Goal: Find contact information: Find contact information

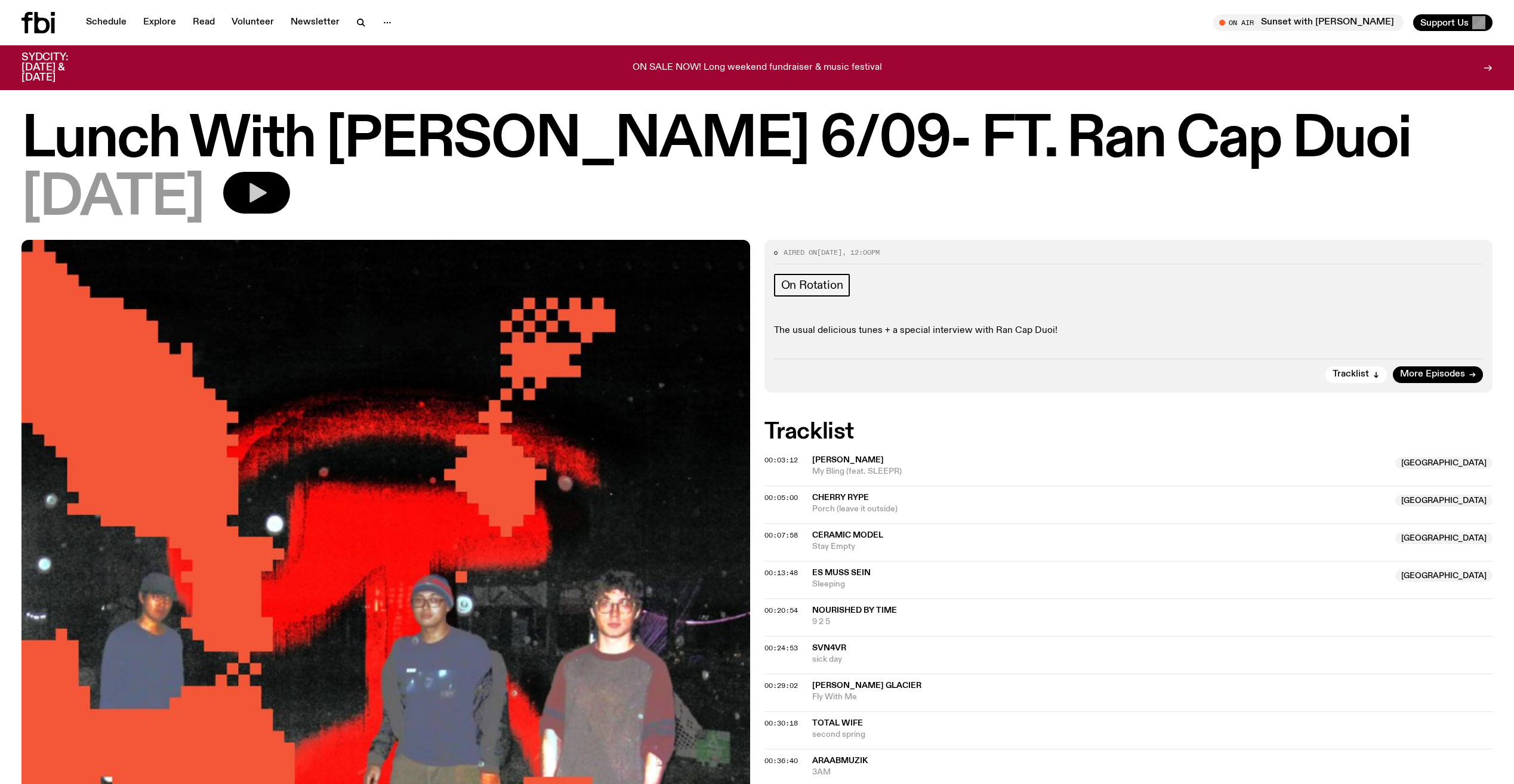
click at [290, 183] on button "button" at bounding box center [257, 193] width 67 height 42
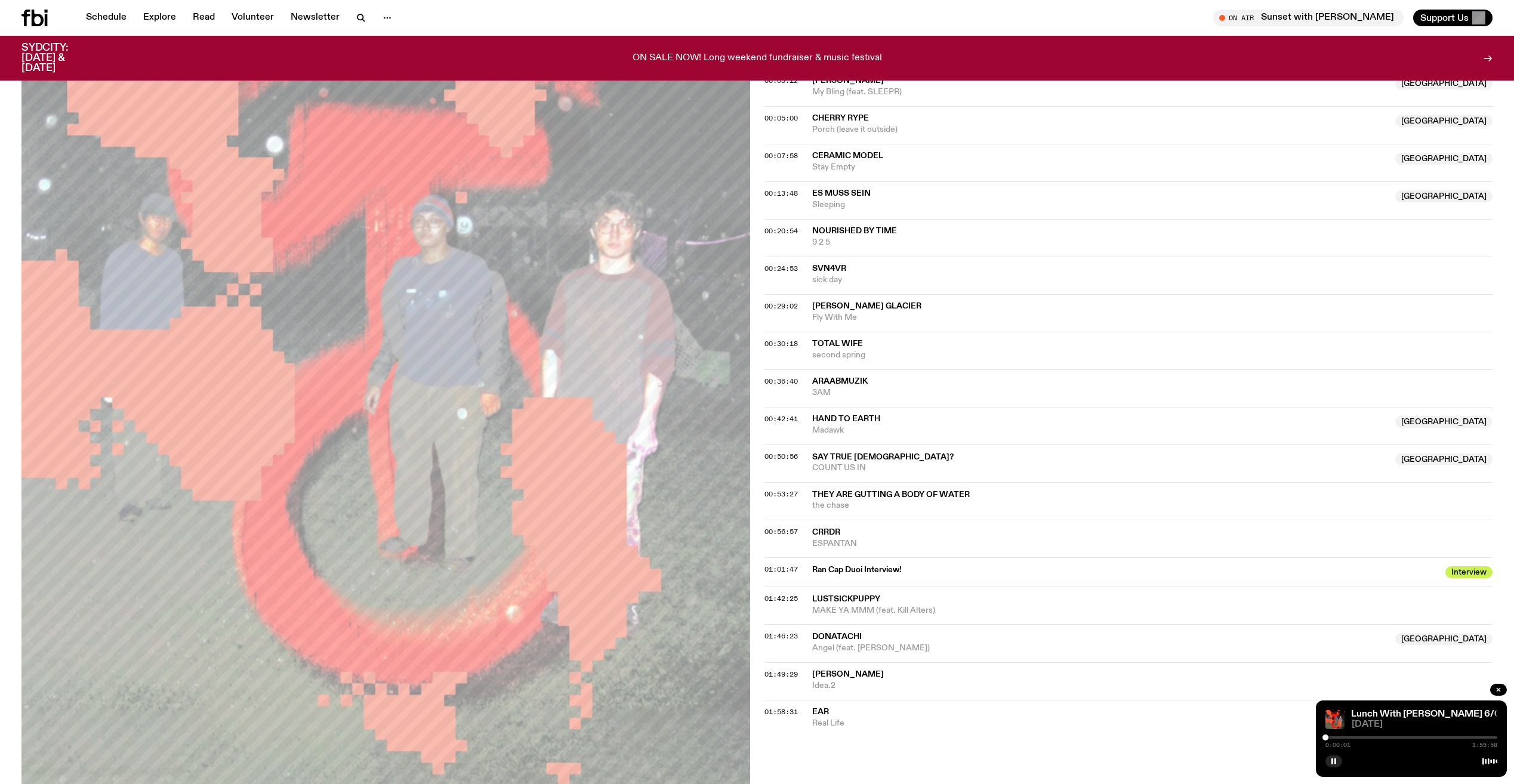
scroll to position [391, 0]
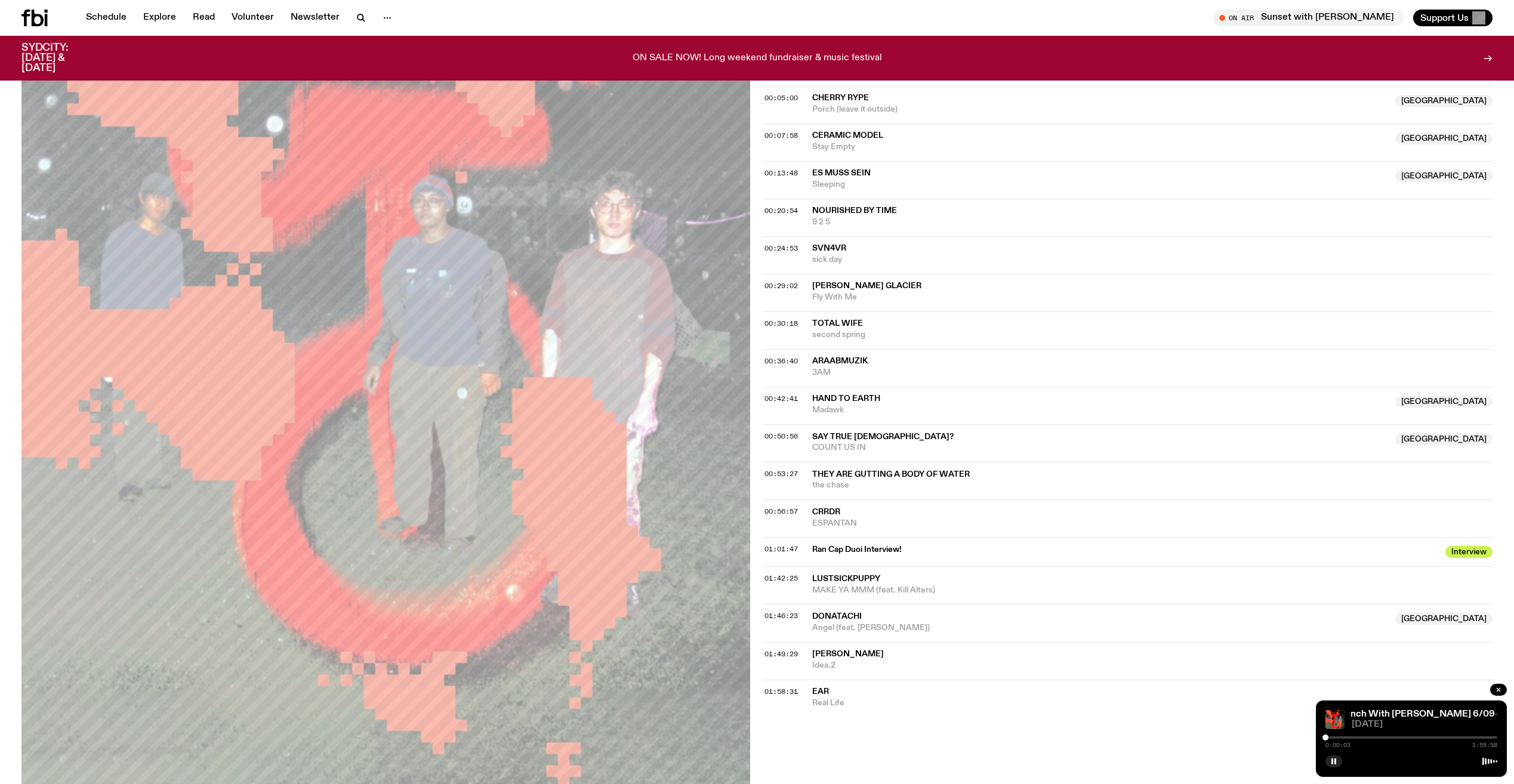
click at [749, 548] on span "Ran Cap Duoi Interview!" at bounding box center [1125, 549] width 627 height 11
click at [749, 553] on span "Interview" at bounding box center [1469, 552] width 47 height 12
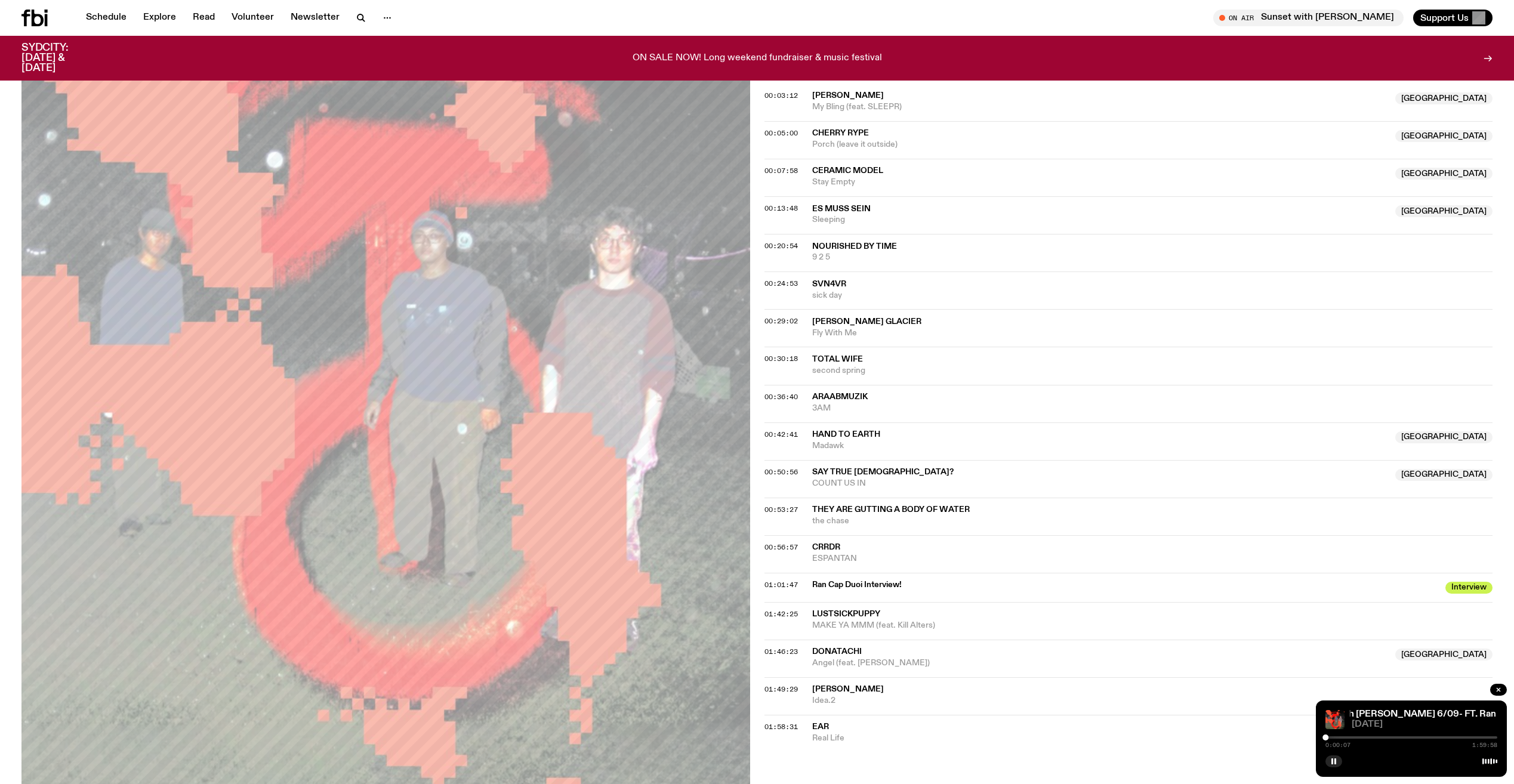
scroll to position [390, 0]
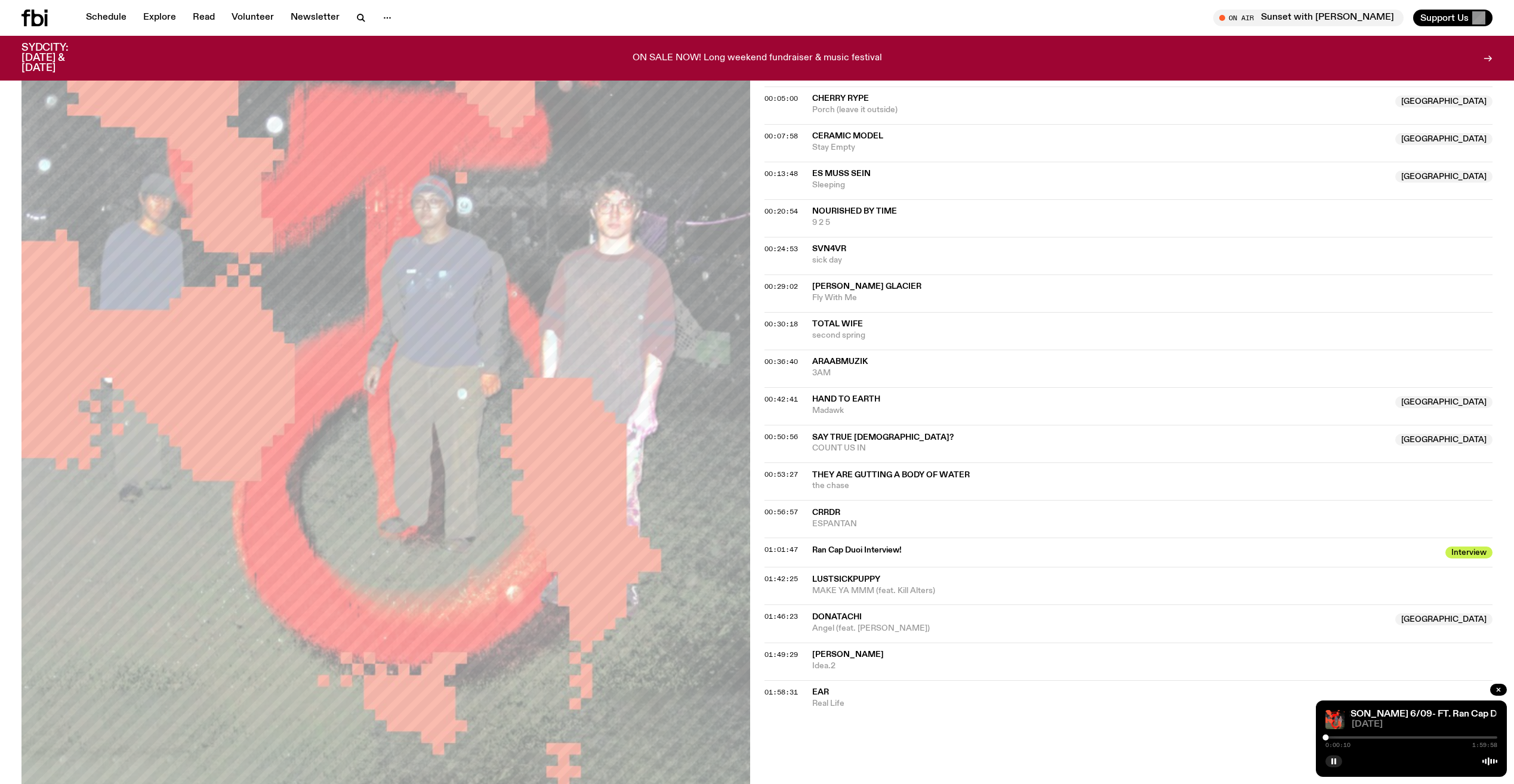
click at [749, 739] on div at bounding box center [1411, 738] width 172 height 2
click at [749, 738] on div at bounding box center [1411, 738] width 172 height 2
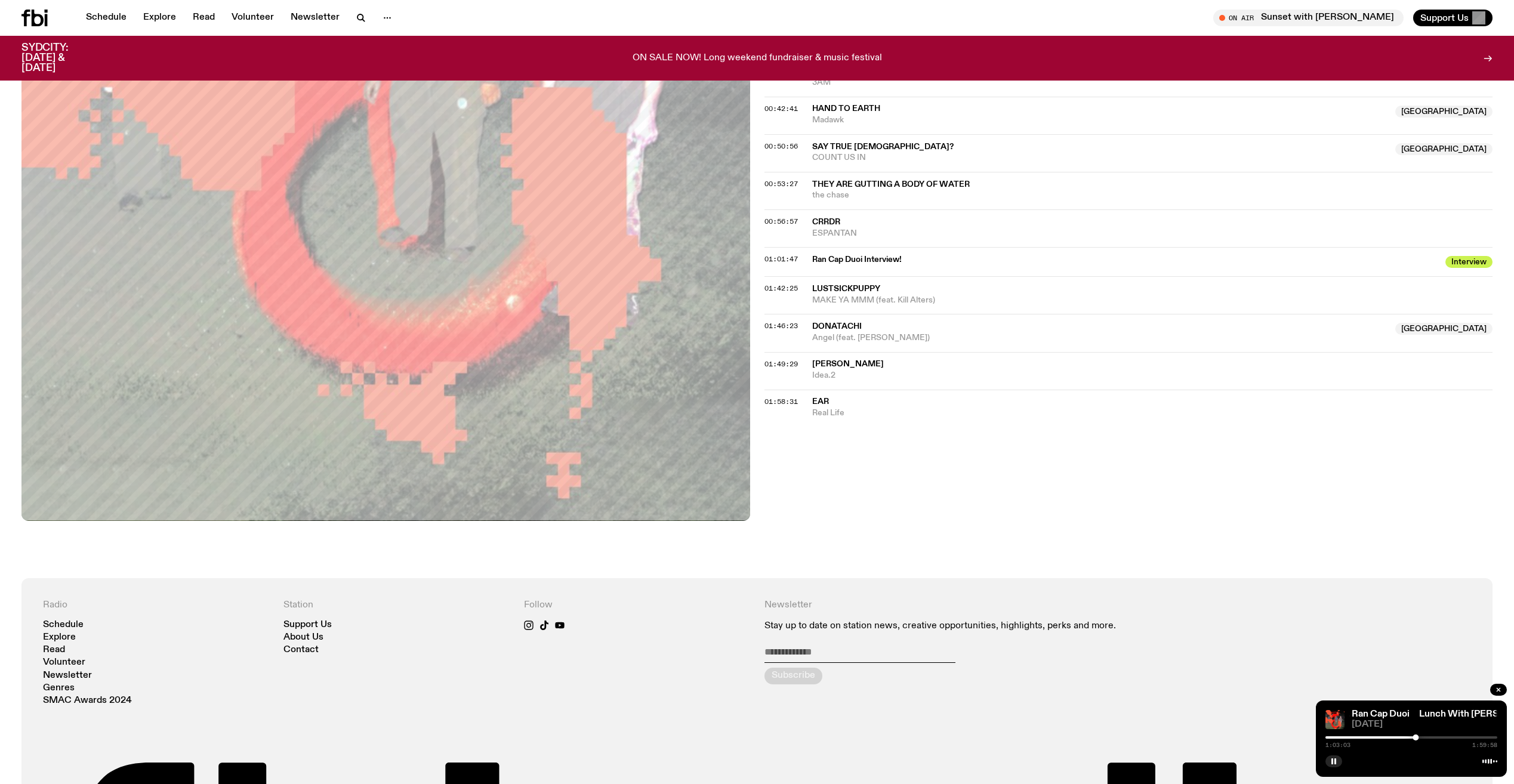
scroll to position [688, 0]
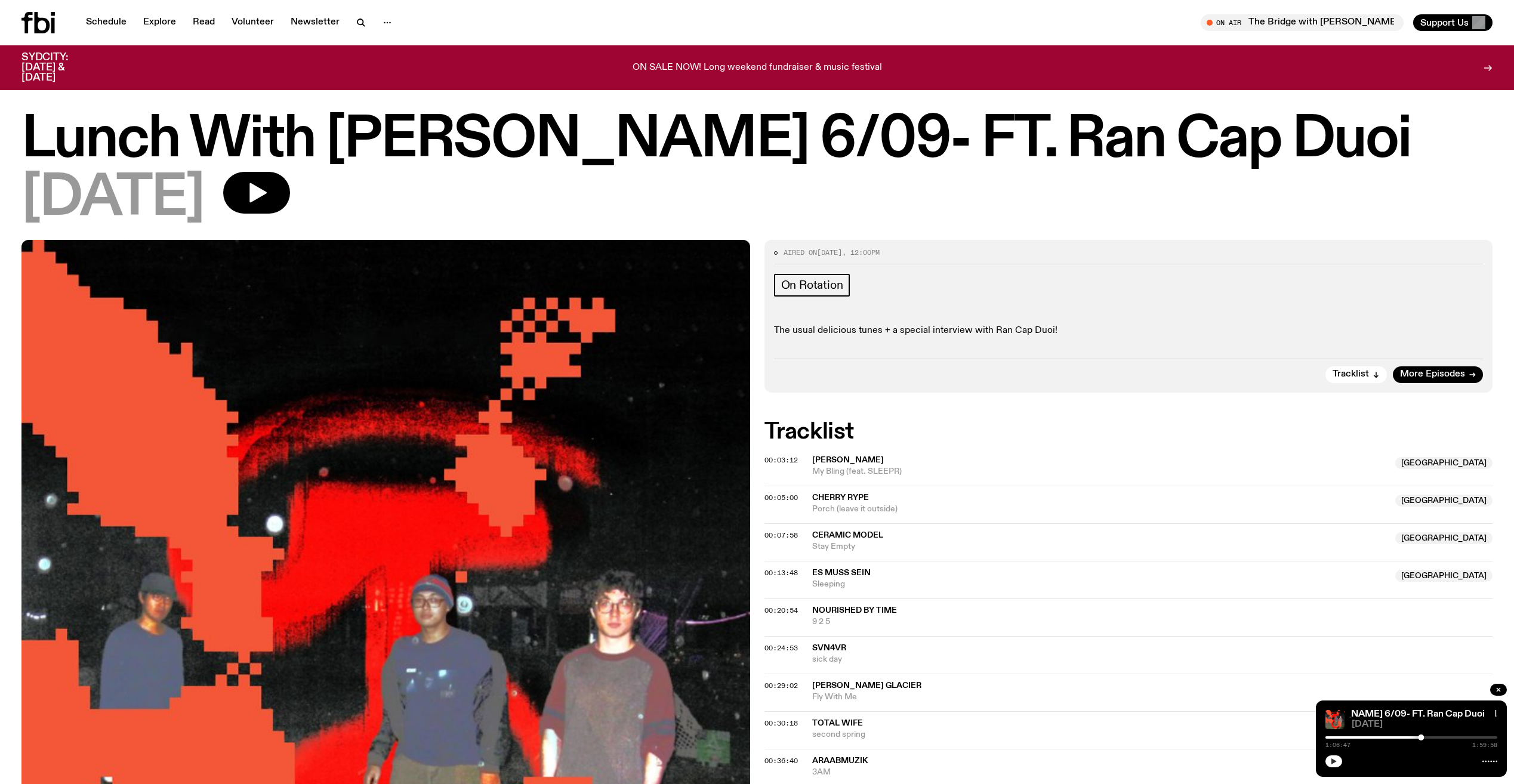
click at [1331, 758] on icon "button" at bounding box center [1333, 760] width 7 height 7
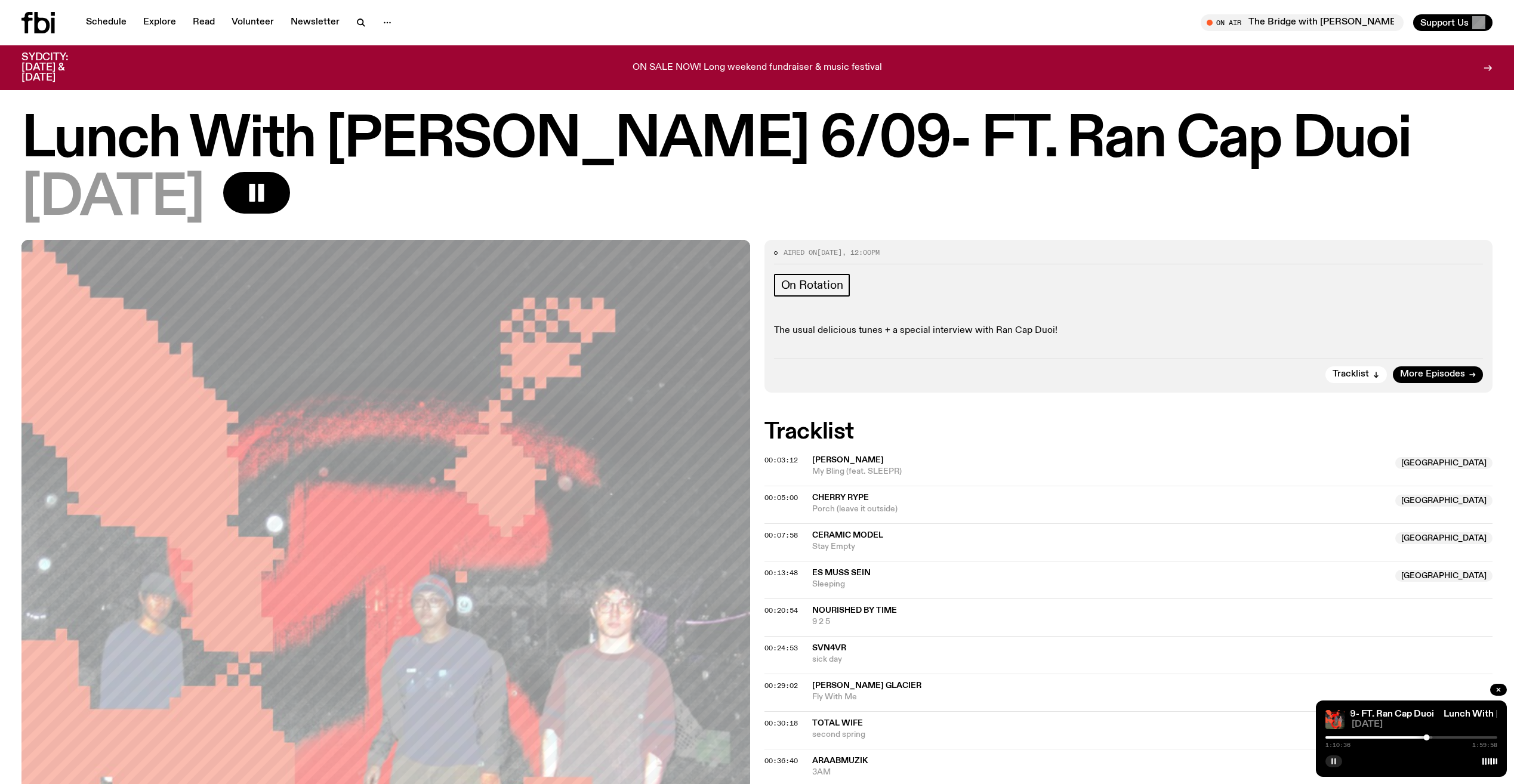
click at [1425, 739] on div at bounding box center [1426, 738] width 6 height 6
click at [1423, 740] on div at bounding box center [1423, 738] width 6 height 6
click at [1422, 740] on div at bounding box center [1422, 738] width 6 height 6
click at [1151, 236] on div "Lunch With [PERSON_NAME] 6/09- FT. Ran Cap Duoi [DATE]" at bounding box center [757, 177] width 1514 height 127
drag, startPoint x: 239, startPoint y: 198, endPoint x: 27, endPoint y: 146, distance: 218.3
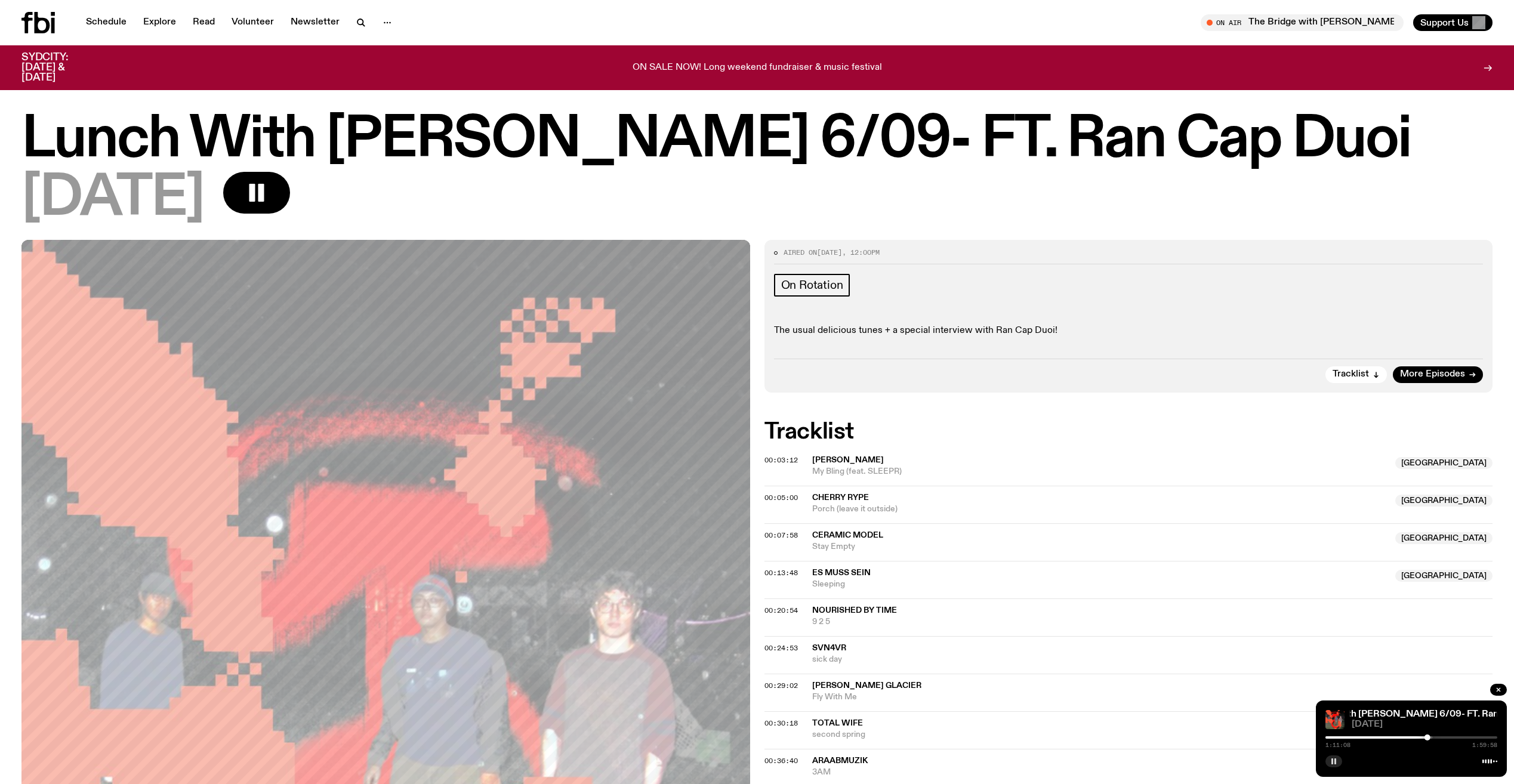
click at [27, 146] on div "Lunch With [PERSON_NAME] 6/09- FT. Ran Cap Duoi [DATE]" at bounding box center [757, 169] width 1471 height 112
copy div "Lunch With [PERSON_NAME] 6/09- FT. Ran Cap Duoi [DATE]"
click at [376, 27] on button "button" at bounding box center [388, 22] width 24 height 17
click at [396, 61] on link "Contact" at bounding box center [388, 67] width 59 height 17
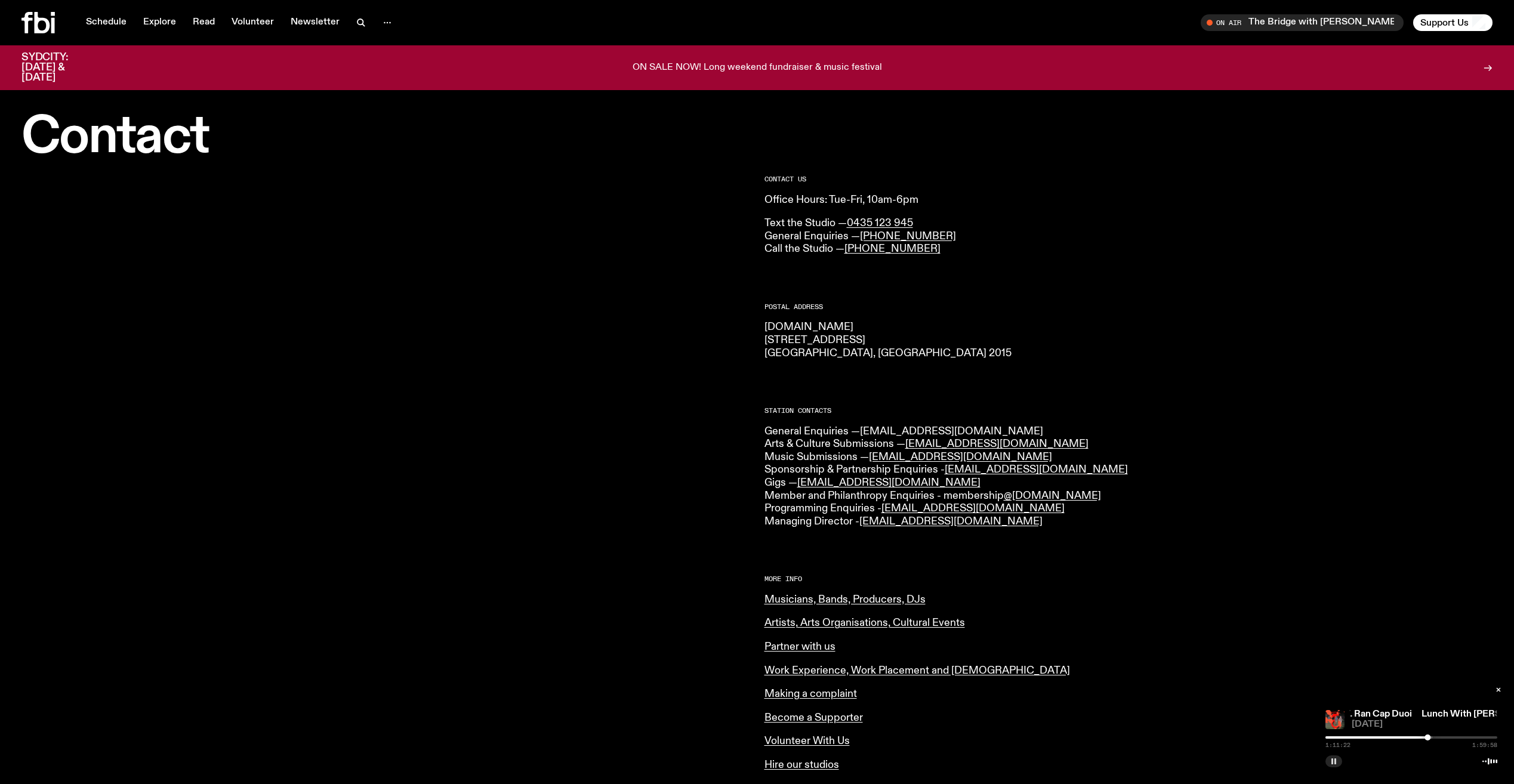
click at [912, 432] on link "[EMAIL_ADDRESS][DOMAIN_NAME]" at bounding box center [951, 431] width 183 height 11
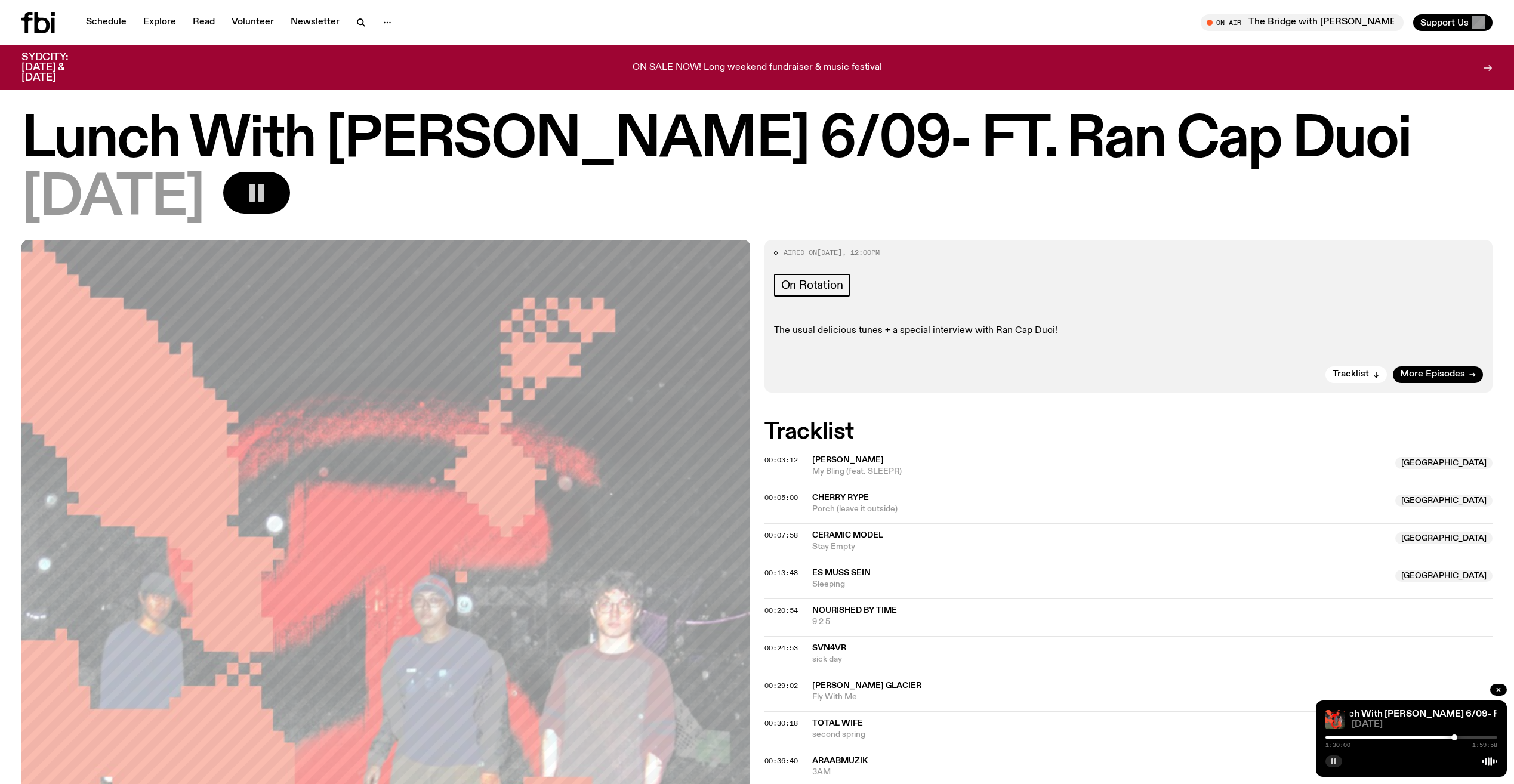
click at [290, 206] on button "button" at bounding box center [257, 193] width 67 height 42
